Goal: Information Seeking & Learning: Learn about a topic

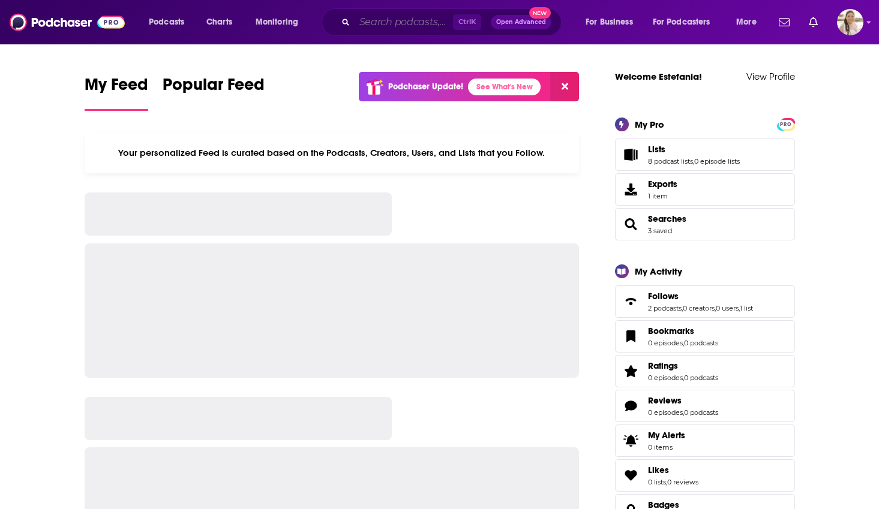
click at [381, 25] on input "Search podcasts, credits, & more..." at bounding box center [404, 22] width 98 height 19
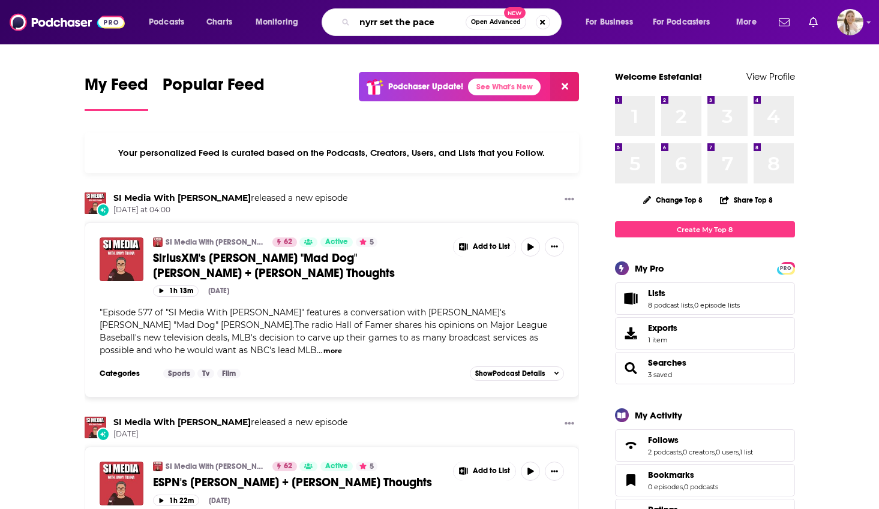
type input "nyrr set the pace"
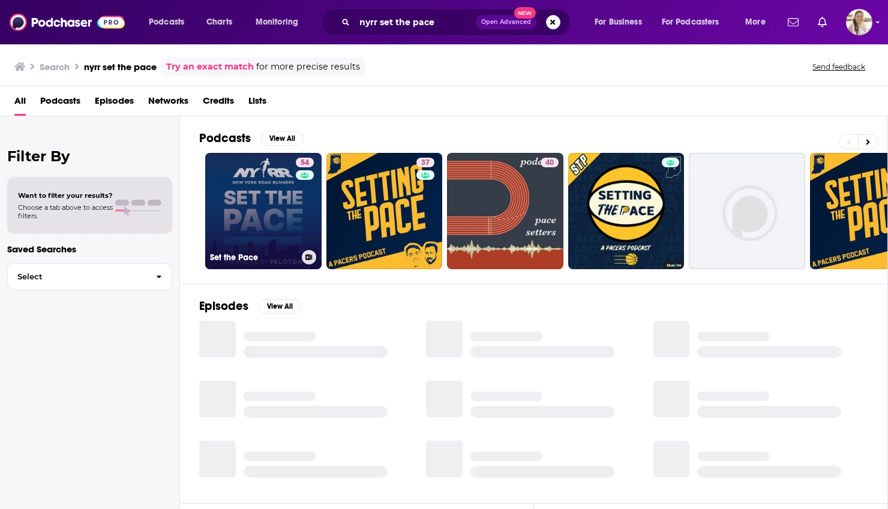
click at [255, 208] on link "54 Set the Pace" at bounding box center [263, 211] width 116 height 116
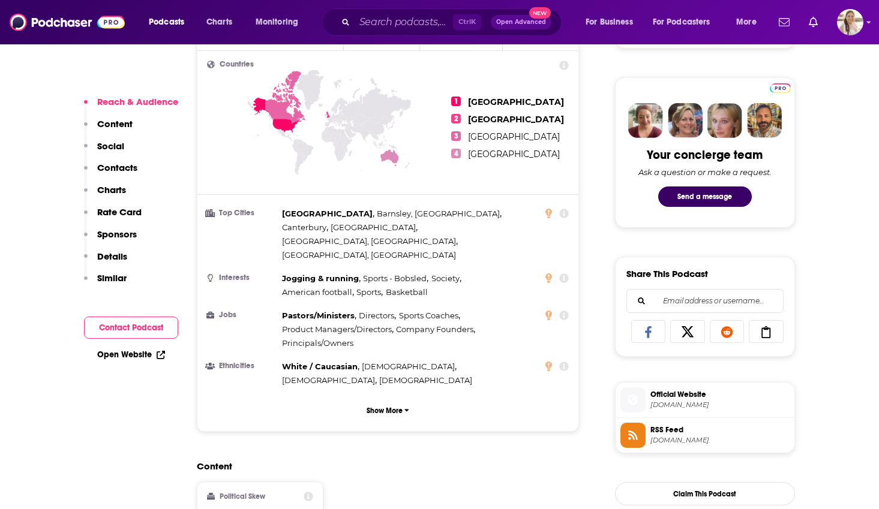
click at [113, 282] on p "Similar" at bounding box center [111, 277] width 29 height 11
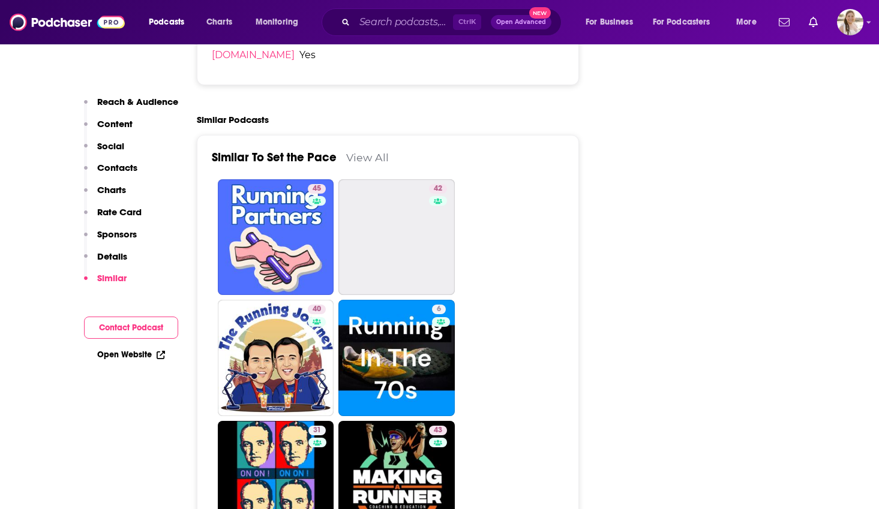
scroll to position [2138, 0]
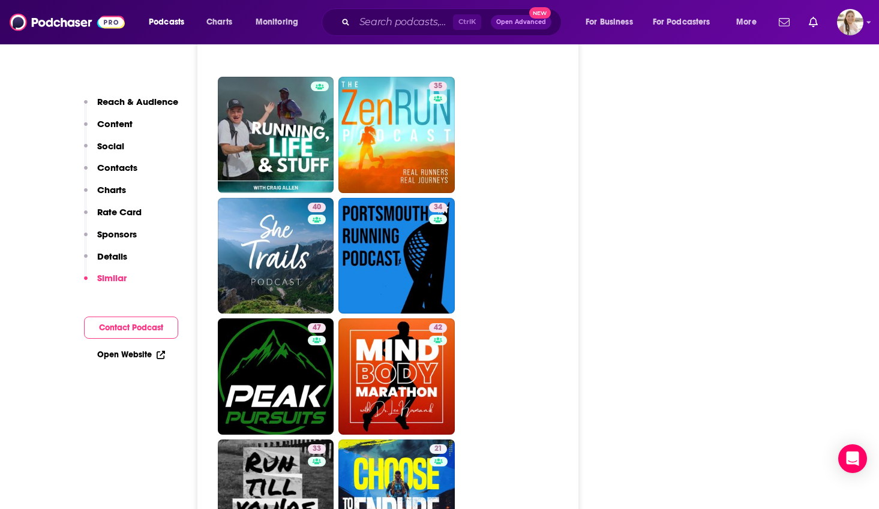
scroll to position [3218, 0]
